Goal: Connect with others: Establish contact or relationships with other users

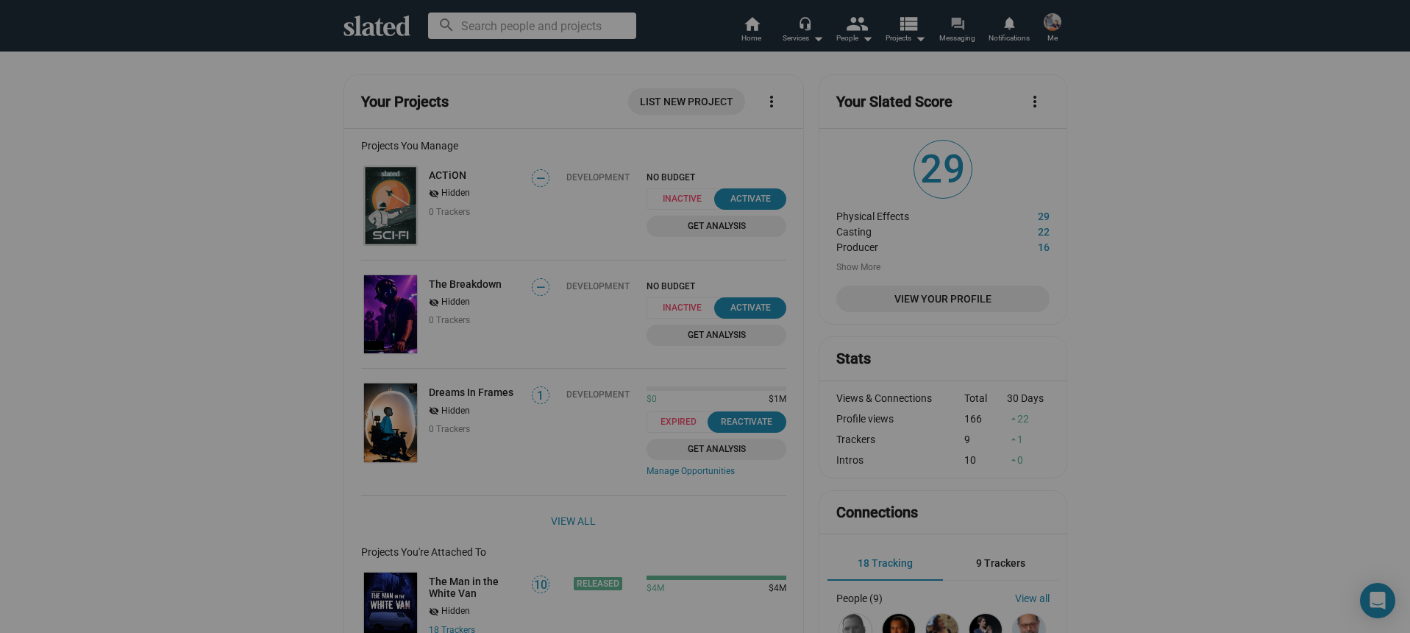
click at [960, 26] on mat-icon "forum" at bounding box center [957, 23] width 14 height 14
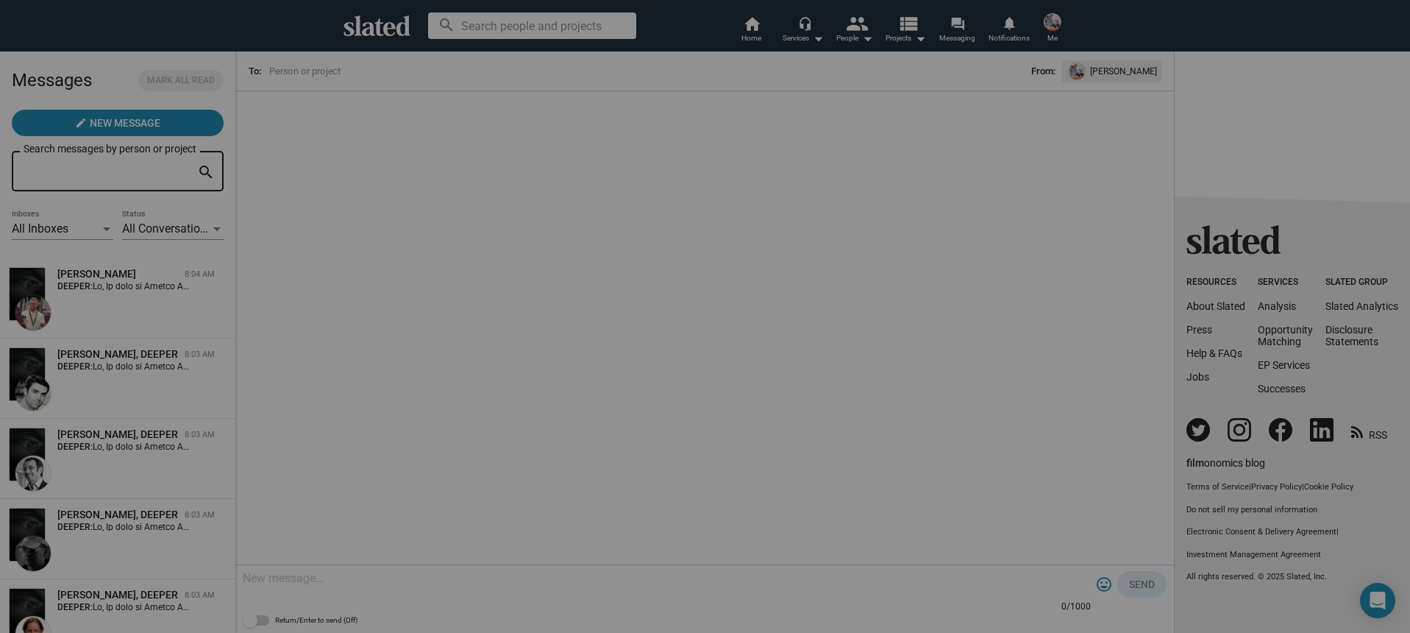
click at [1056, 29] on span "Me" at bounding box center [1053, 38] width 10 height 18
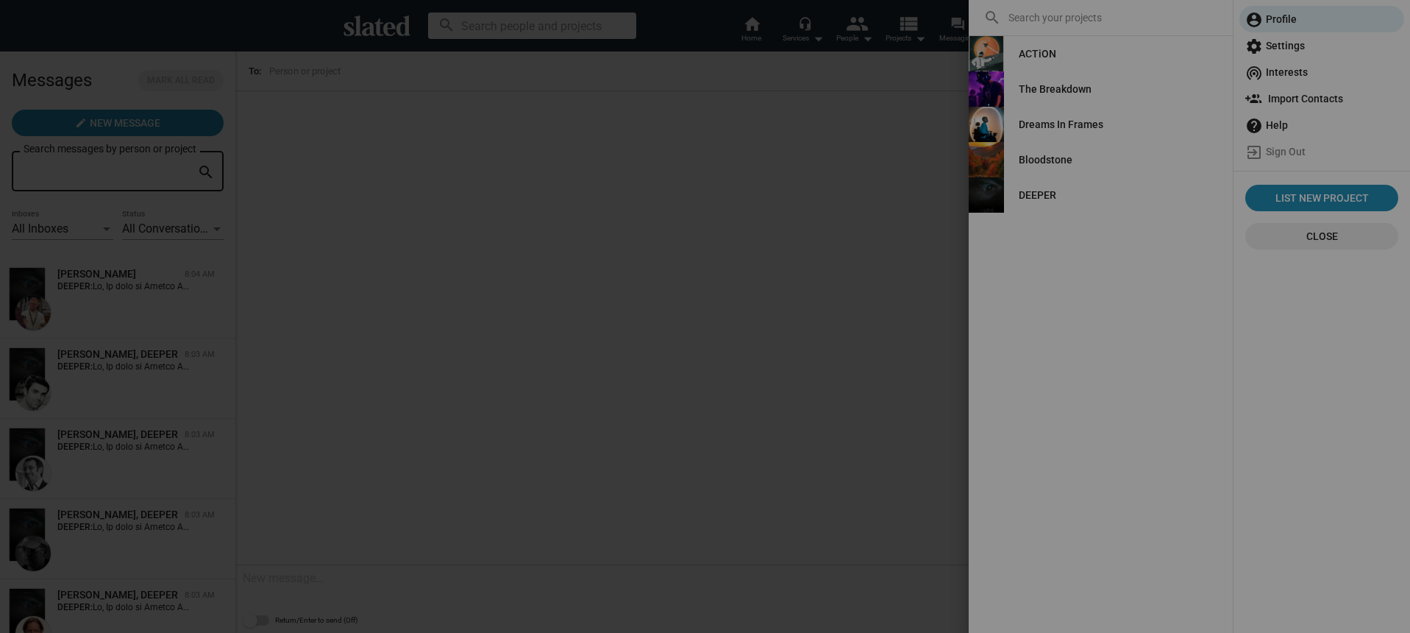
click at [1056, 202] on link "DEEPER" at bounding box center [1037, 195] width 61 height 26
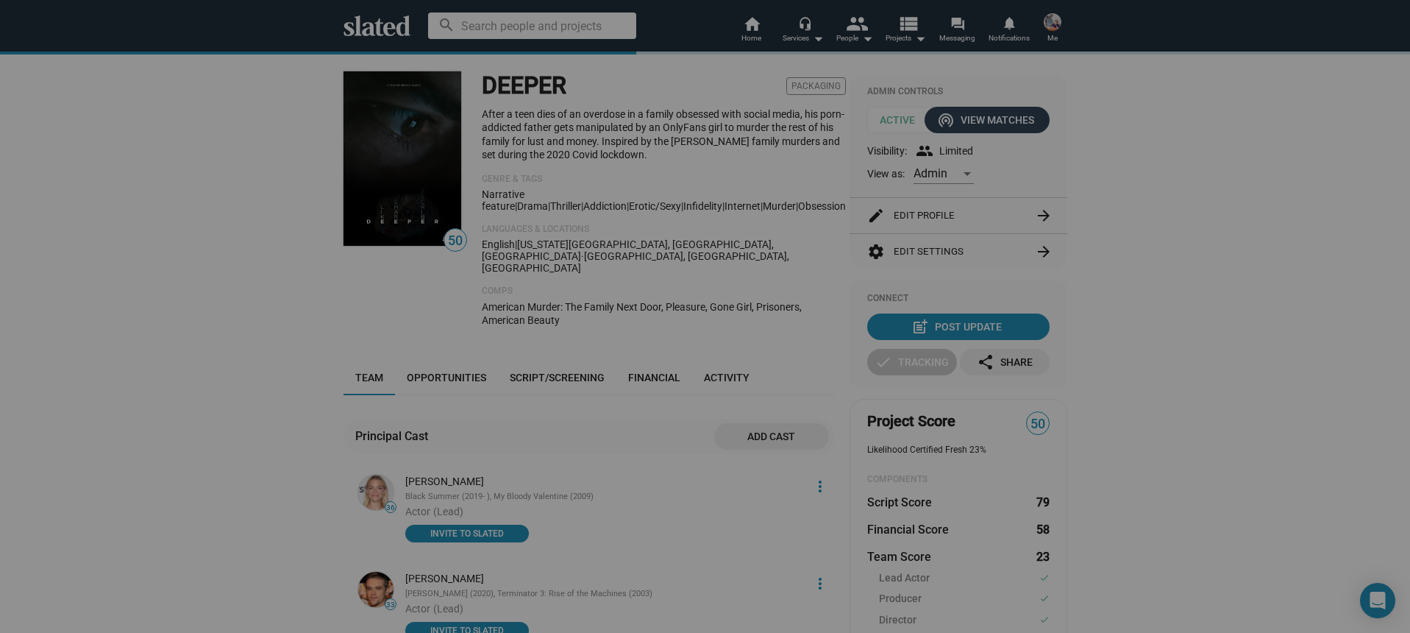
click at [1029, 122] on div "wifi_tethering View Matches" at bounding box center [987, 120] width 94 height 26
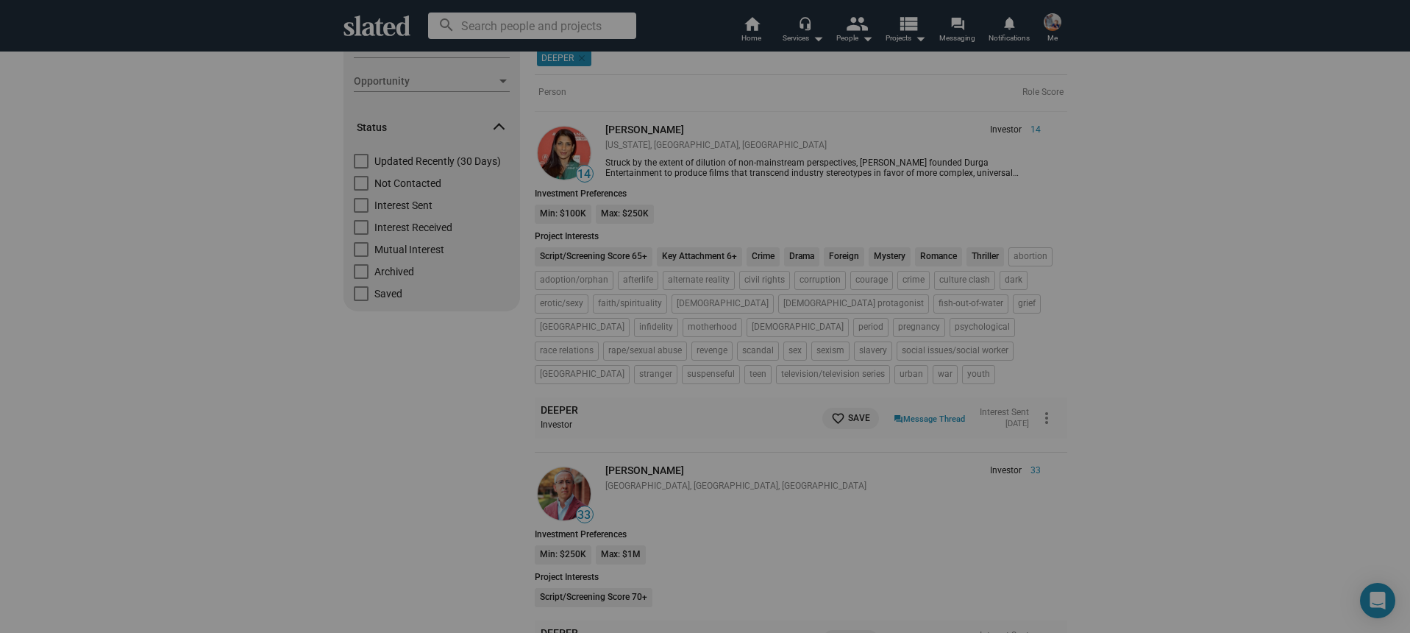
scroll to position [140, 0]
click at [360, 182] on span at bounding box center [361, 182] width 15 height 15
click at [360, 190] on input "Not Contacted" at bounding box center [360, 190] width 1 height 1
checkbox input "true"
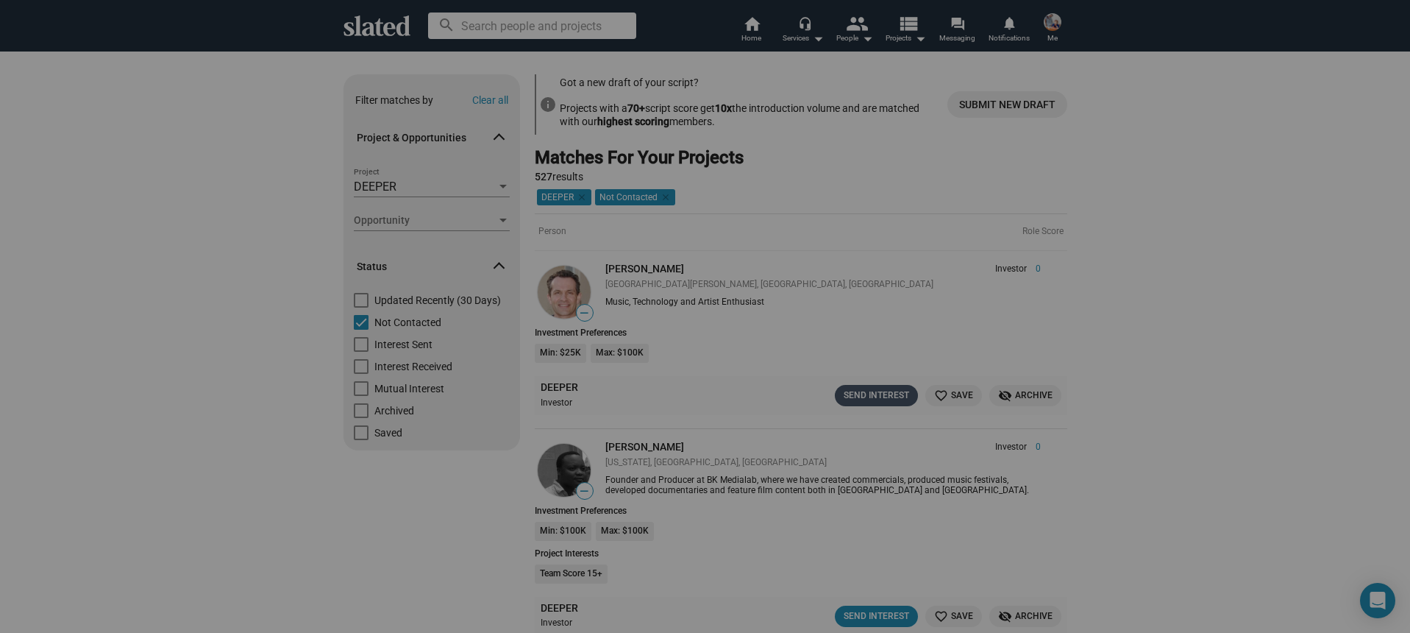
click at [886, 394] on div "Send Interest" at bounding box center [876, 395] width 65 height 15
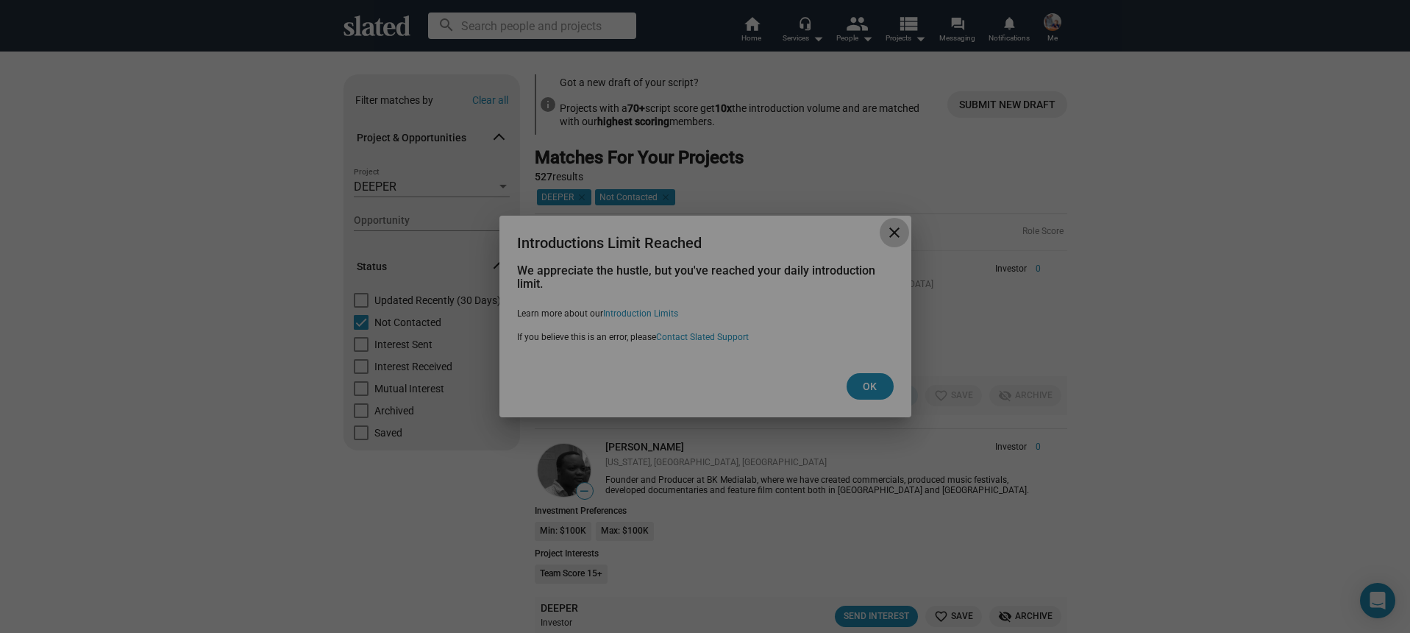
click at [894, 226] on mat-icon "close" at bounding box center [895, 233] width 18 height 18
